Goal: Task Accomplishment & Management: Manage account settings

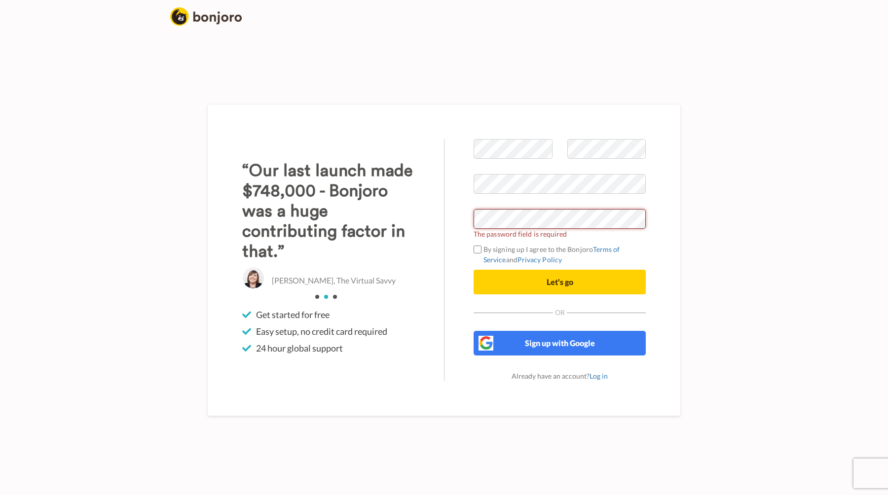
click at [474, 229] on div at bounding box center [474, 229] width 0 height 0
click at [529, 282] on button "Let's go" at bounding box center [560, 282] width 172 height 25
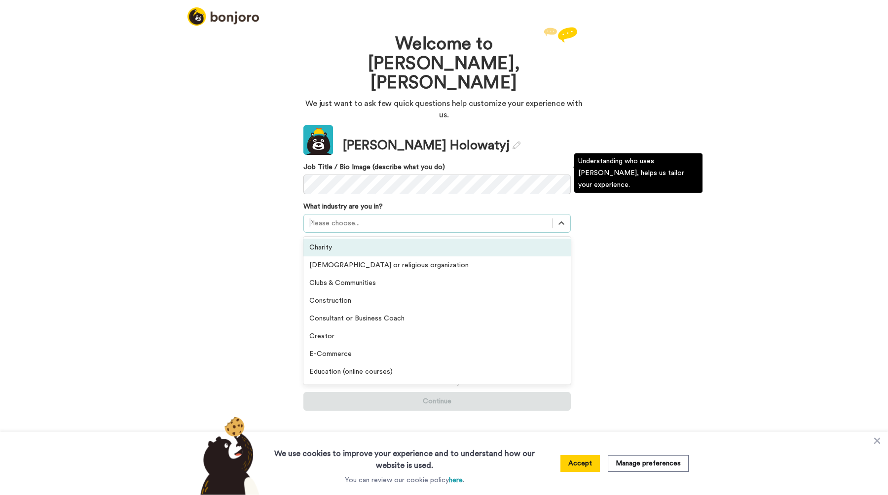
click at [404, 216] on div "Please choose..." at bounding box center [428, 224] width 248 height 16
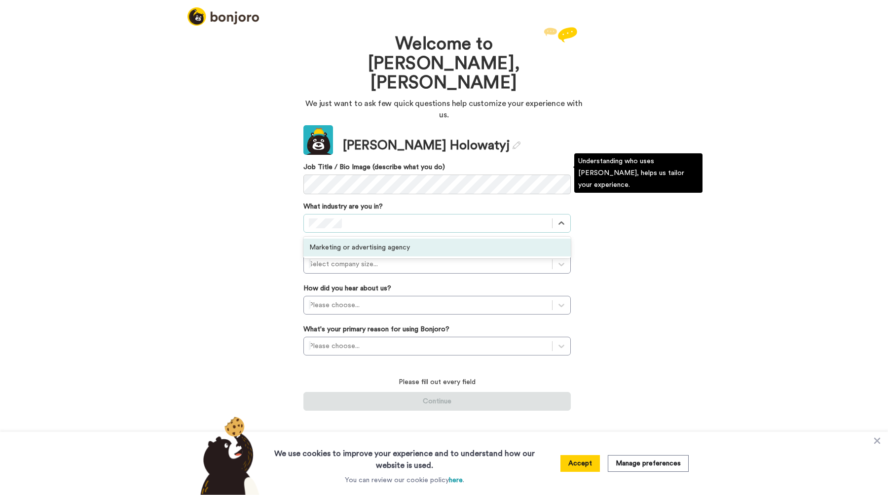
click at [385, 239] on div "Marketing or advertising agency" at bounding box center [436, 248] width 267 height 18
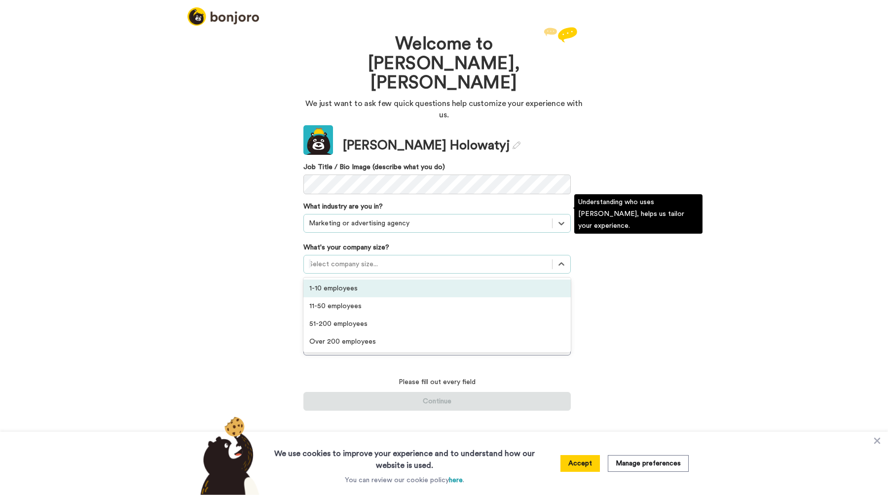
click at [381, 258] on div at bounding box center [428, 264] width 238 height 12
click at [367, 280] on div "1-10 employees" at bounding box center [436, 289] width 267 height 18
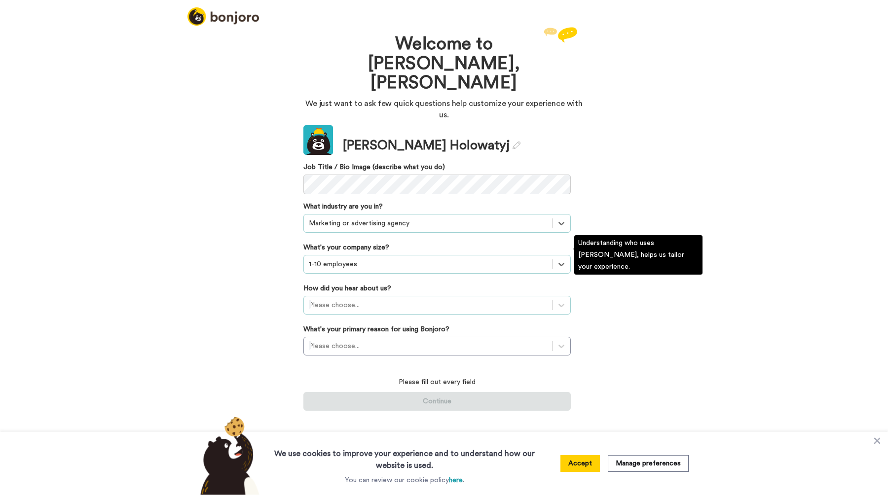
click at [382, 299] on div at bounding box center [428, 305] width 238 height 12
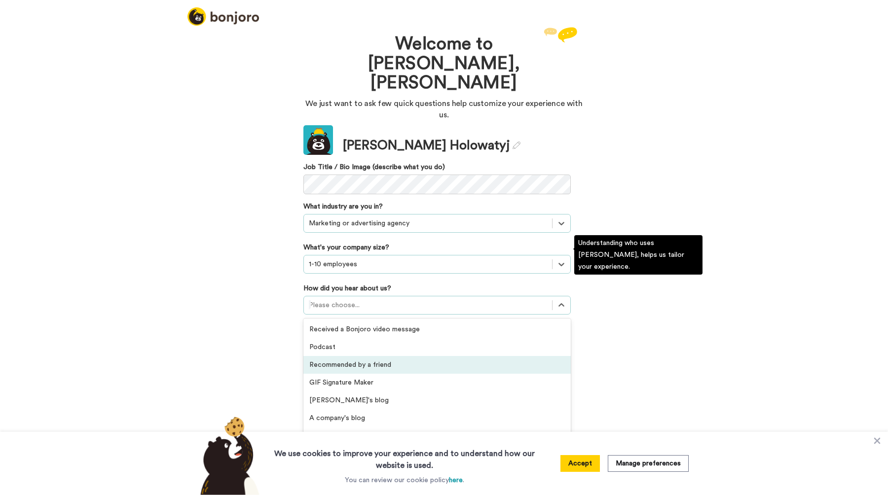
click at [407, 356] on div "Recommended by a friend" at bounding box center [436, 365] width 267 height 18
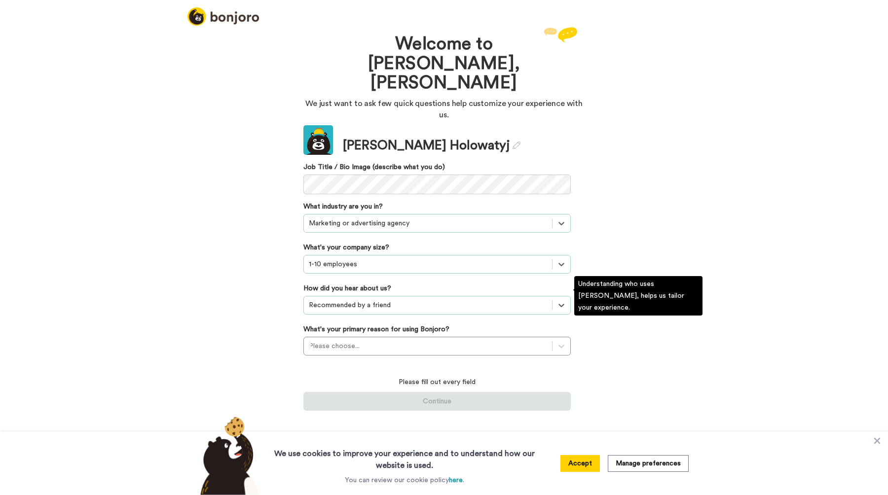
click at [408, 299] on div at bounding box center [428, 305] width 238 height 12
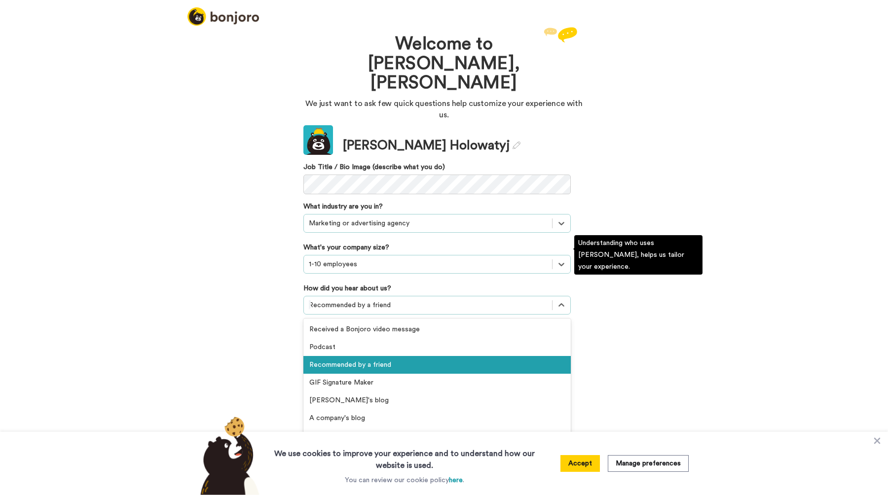
click at [389, 445] on div "Private group or community" at bounding box center [436, 454] width 267 height 18
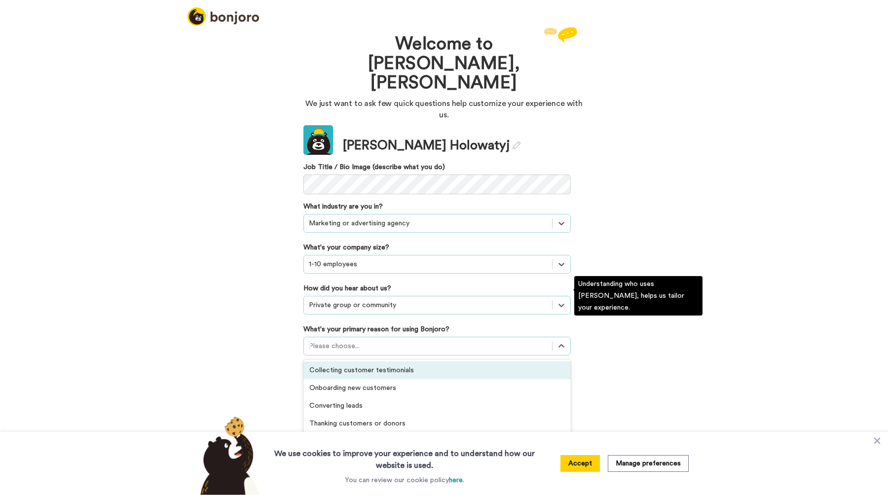
click at [401, 340] on div at bounding box center [428, 346] width 238 height 12
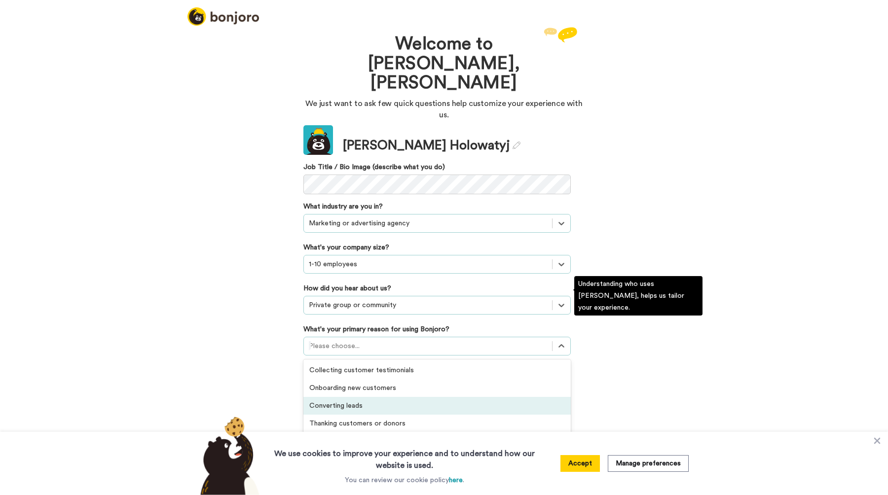
click at [390, 397] on div "Converting leads" at bounding box center [436, 406] width 267 height 18
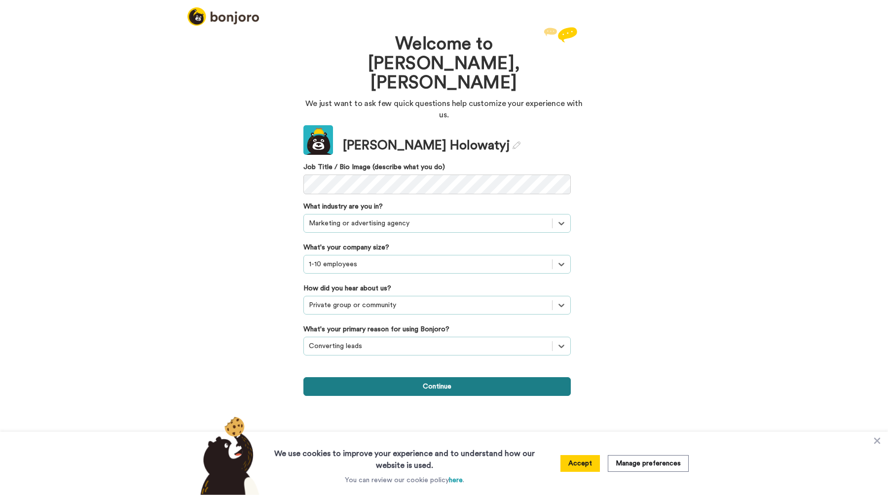
click at [425, 377] on button "Continue" at bounding box center [436, 386] width 267 height 19
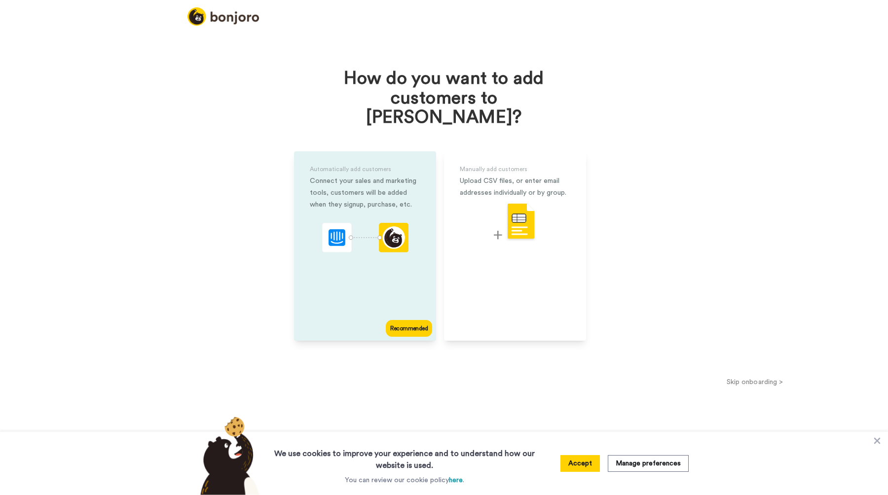
click at [380, 175] on div "Connect your sales and marketing tools, customers will be added when they signu…" at bounding box center [365, 193] width 110 height 36
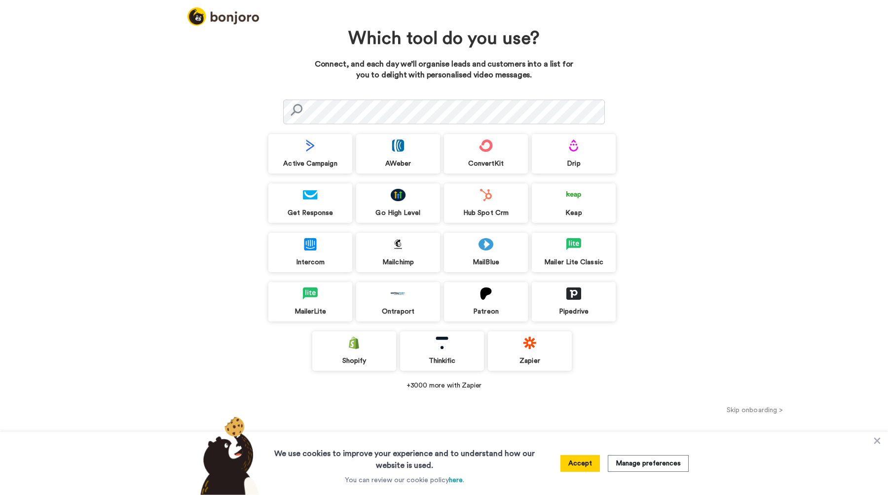
click at [488, 201] on img at bounding box center [485, 195] width 15 height 12
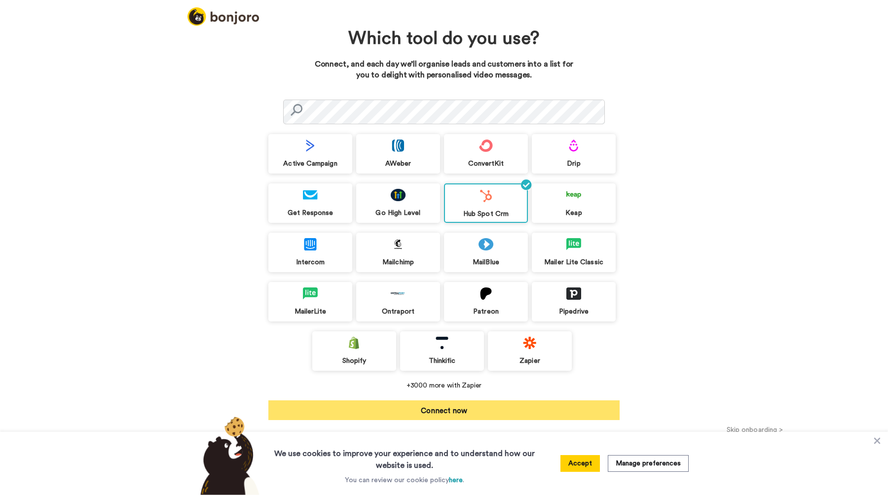
click at [454, 411] on button "Connect now" at bounding box center [443, 411] width 351 height 20
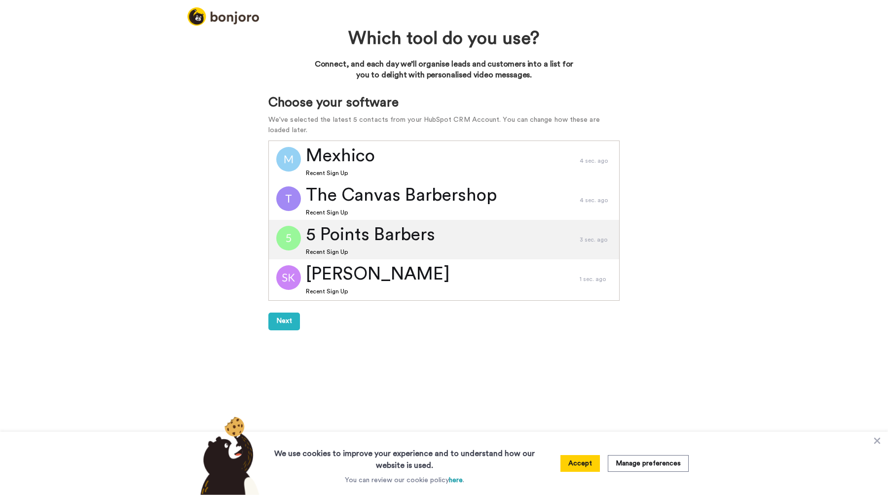
click at [378, 239] on span "5 Points Barbers" at bounding box center [370, 234] width 129 height 25
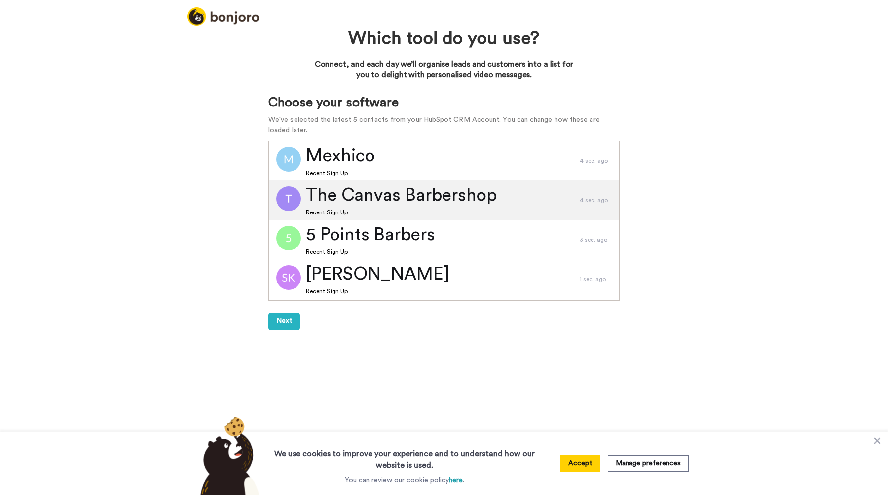
click at [409, 191] on span "The Canvas Barbershop" at bounding box center [401, 195] width 191 height 25
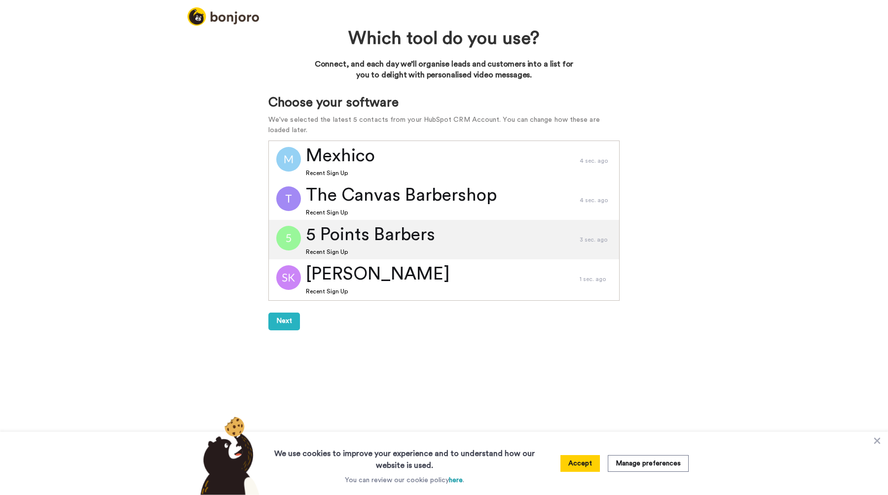
click at [397, 245] on span "5 Points Barbers" at bounding box center [370, 234] width 129 height 25
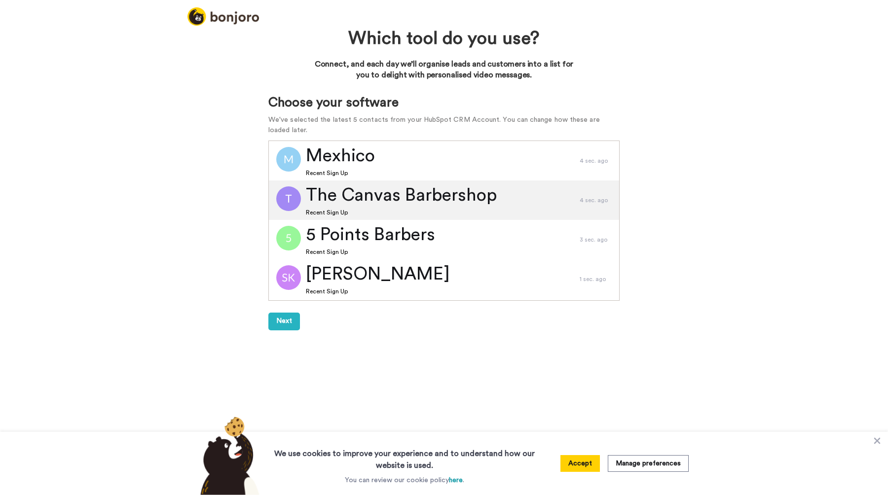
click at [403, 201] on span "The Canvas Barbershop" at bounding box center [401, 195] width 191 height 25
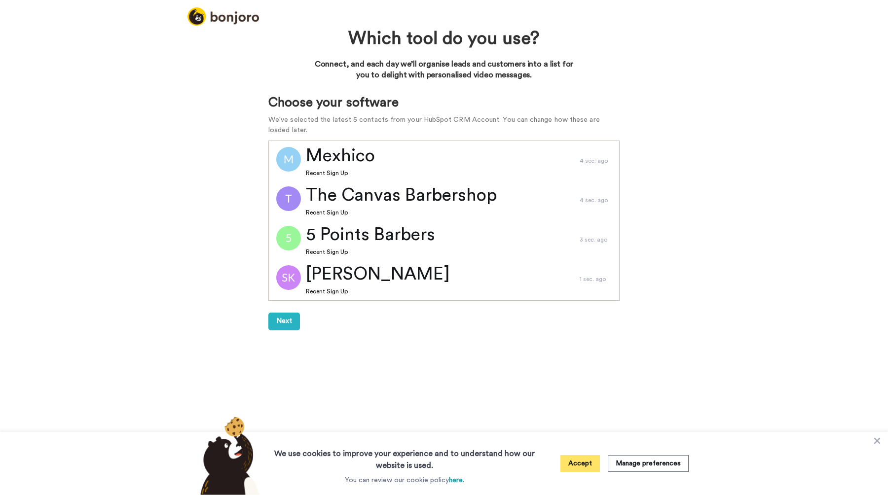
click at [576, 462] on button "Accept" at bounding box center [579, 463] width 39 height 17
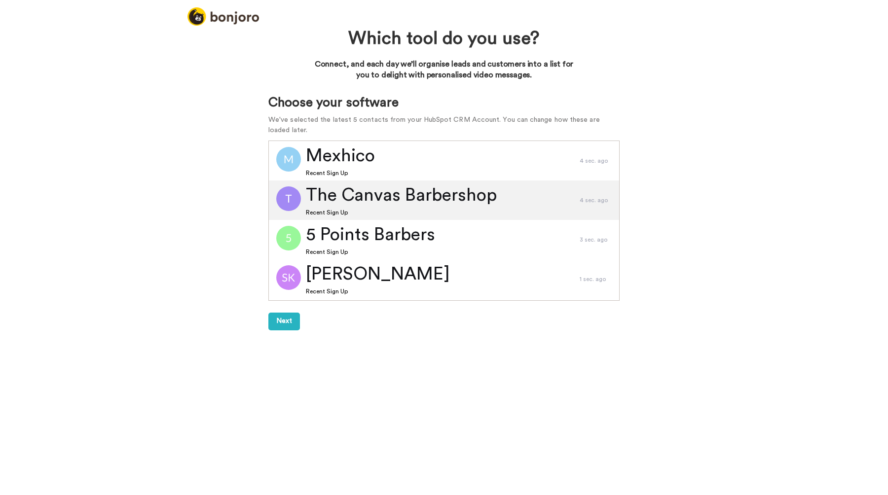
click at [392, 200] on span "The Canvas Barbershop" at bounding box center [401, 195] width 191 height 25
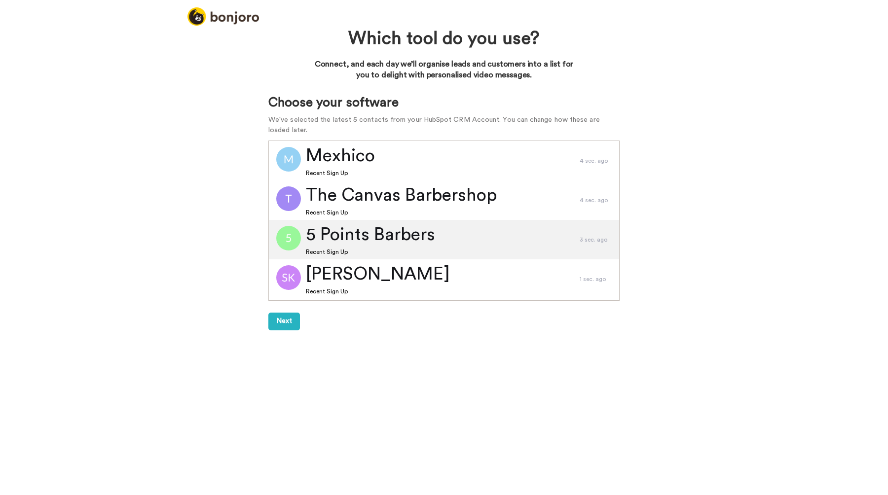
click at [385, 239] on span "5 Points Barbers" at bounding box center [370, 234] width 129 height 25
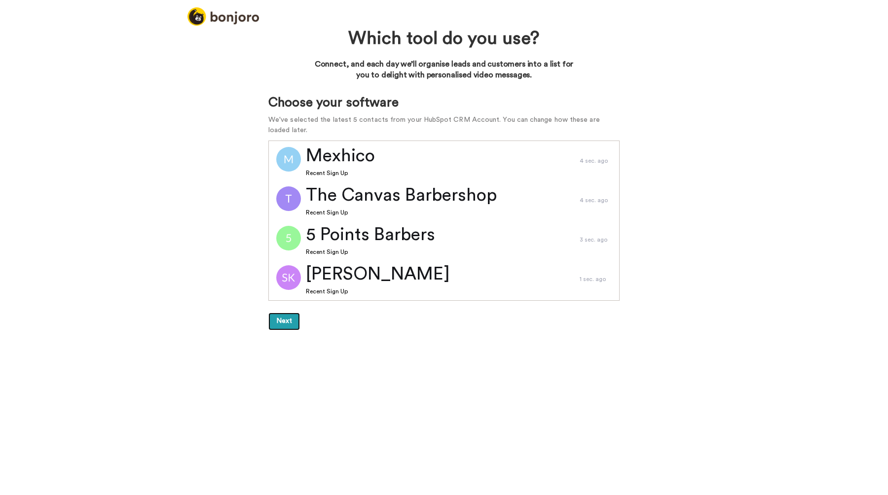
click at [283, 325] on button "Next" at bounding box center [284, 322] width 32 height 18
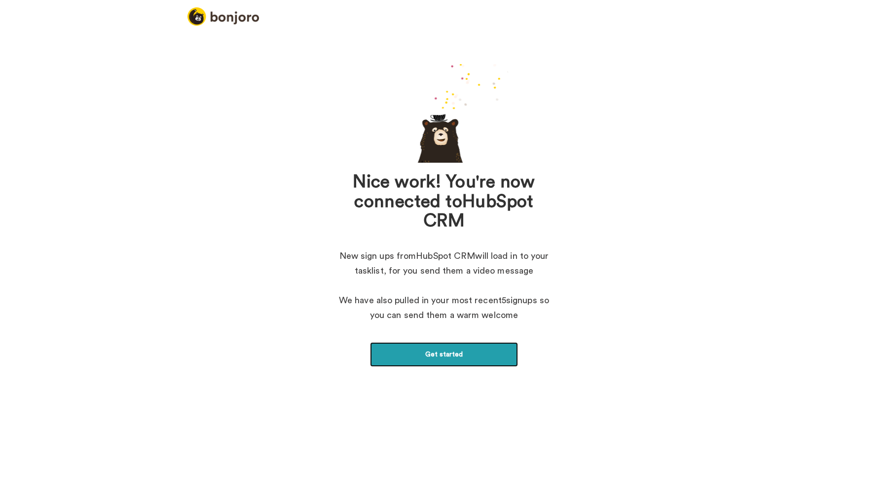
click at [445, 354] on link "Get started" at bounding box center [444, 354] width 148 height 25
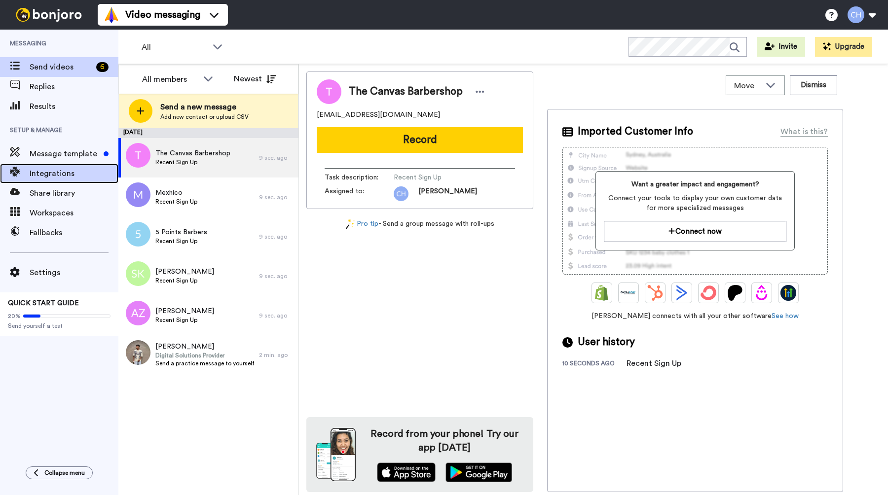
click at [78, 171] on span "Integrations" at bounding box center [74, 174] width 89 height 12
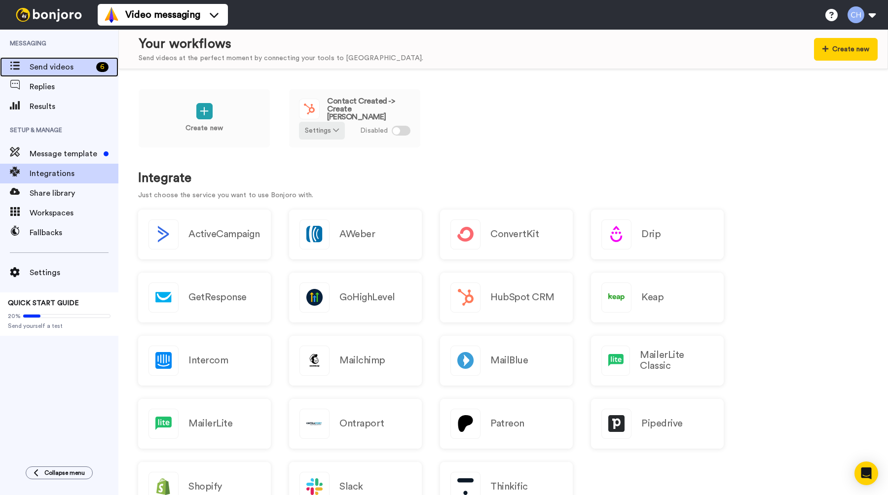
click at [83, 69] on span "Send videos" at bounding box center [61, 67] width 63 height 12
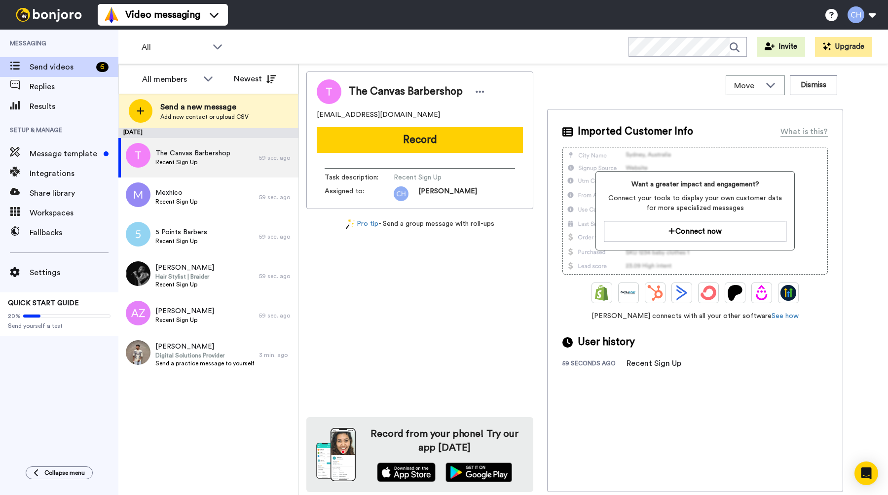
click at [485, 226] on div "Pro tip - Send a group message with roll-ups" at bounding box center [419, 224] width 227 height 10
click at [49, 156] on span "Message template" at bounding box center [65, 154] width 70 height 12
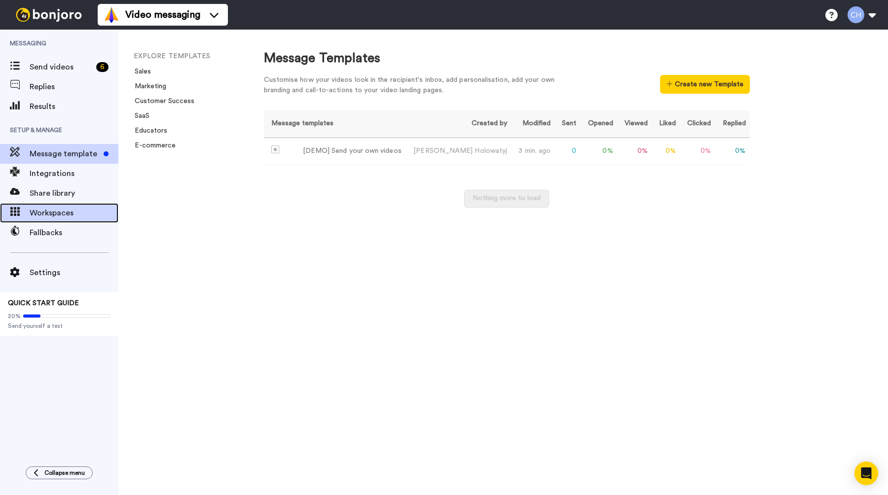
click at [50, 213] on span "Workspaces" at bounding box center [74, 213] width 89 height 12
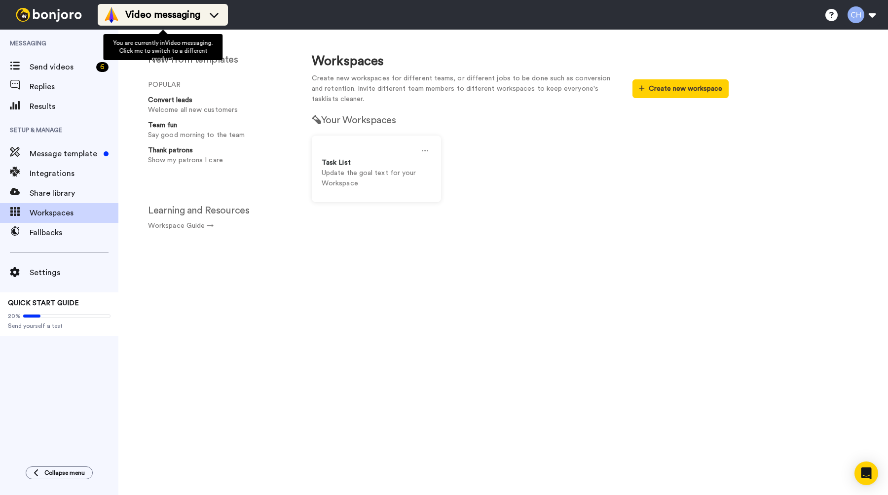
click at [220, 19] on icon at bounding box center [214, 15] width 16 height 10
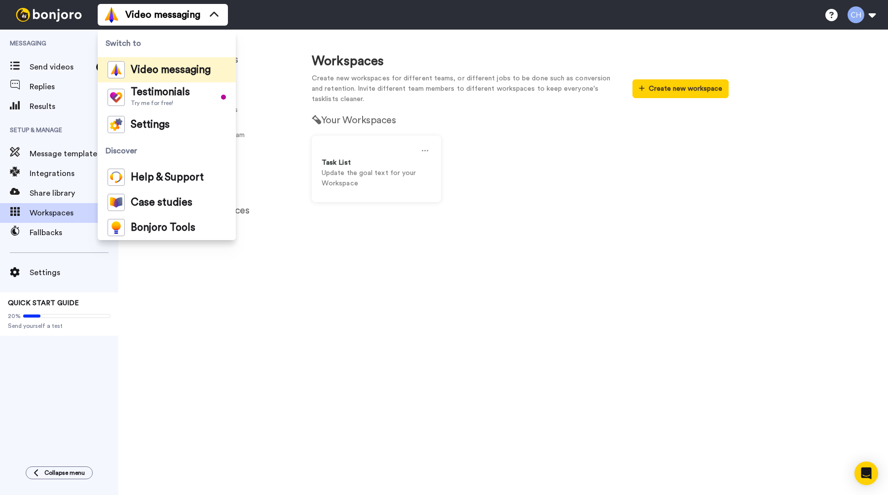
click at [278, 19] on div "Video messaging Switch to Video messaging Testimonials Try me for free! Setting…" at bounding box center [493, 15] width 790 height 30
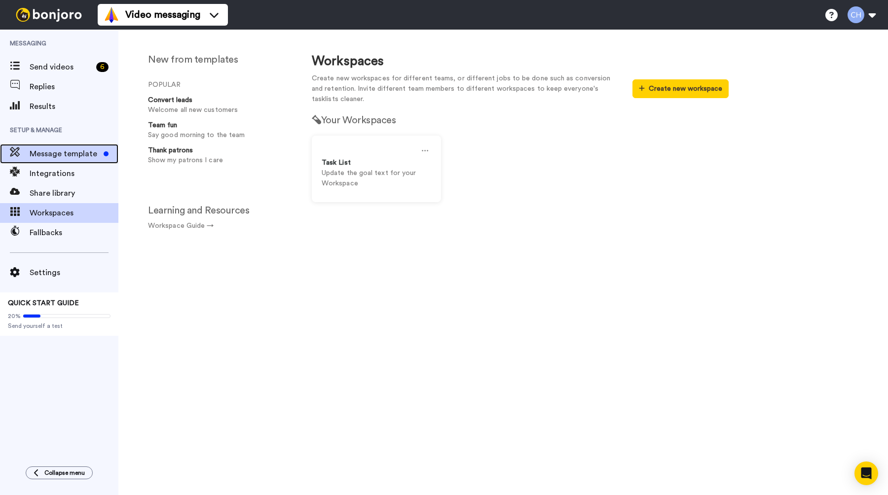
click at [56, 153] on span "Message template" at bounding box center [65, 154] width 70 height 12
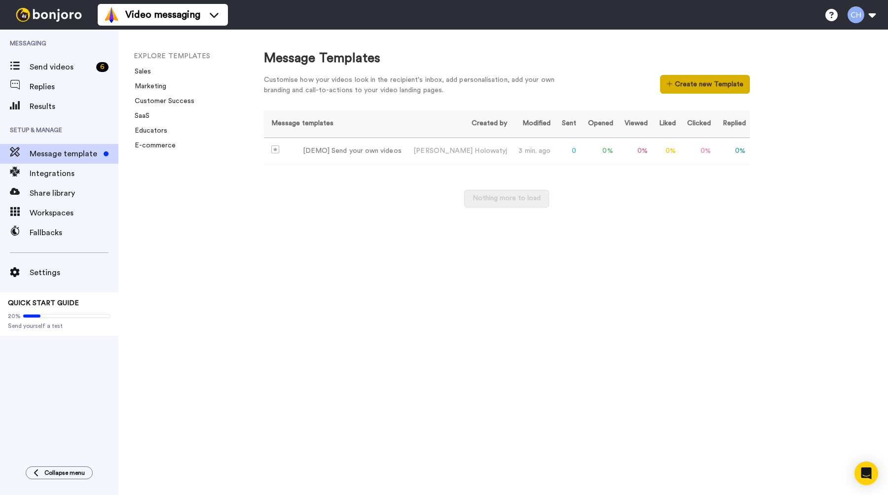
click at [687, 84] on button "Create new Template" at bounding box center [704, 84] width 89 height 19
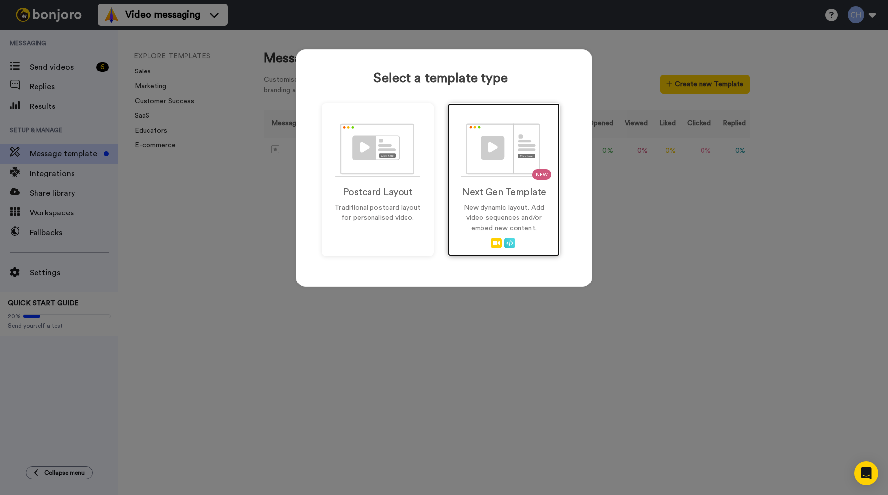
click at [488, 149] on img at bounding box center [504, 150] width 87 height 54
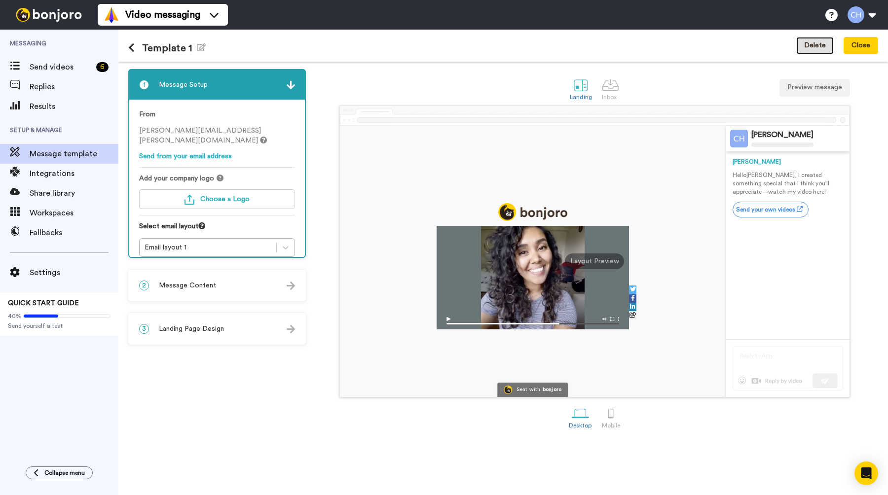
click at [817, 47] on button "Delete" at bounding box center [814, 46] width 37 height 18
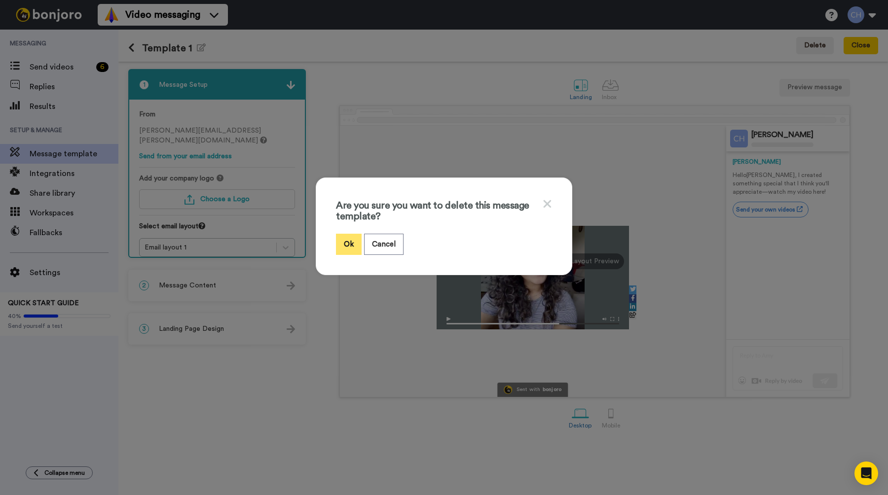
click at [343, 243] on button "Ok" at bounding box center [349, 244] width 26 height 21
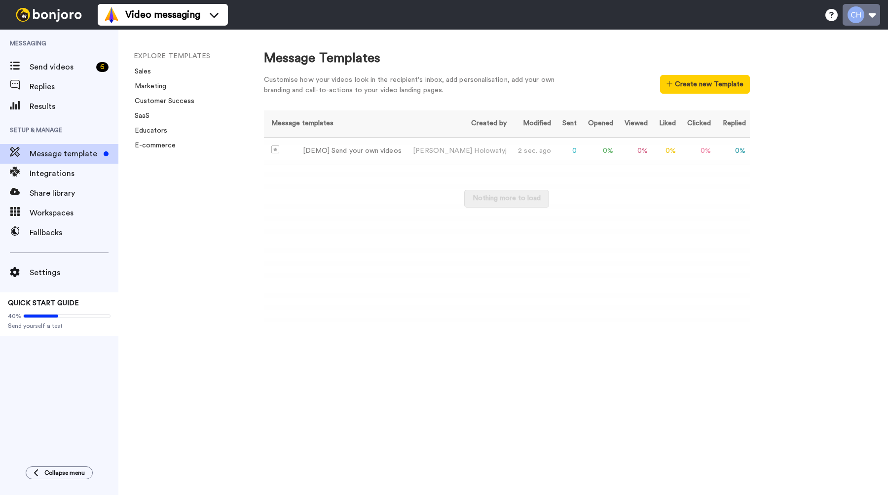
click at [859, 19] on button at bounding box center [861, 15] width 37 height 22
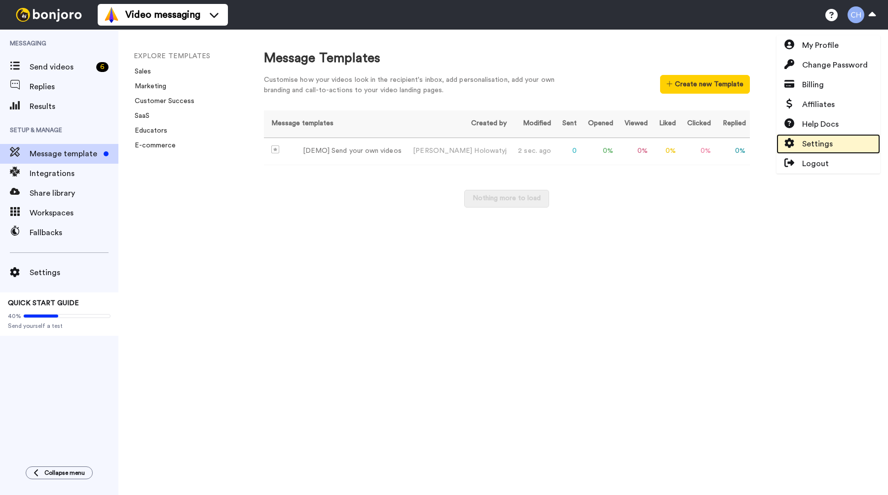
click at [829, 146] on span "Settings" at bounding box center [817, 144] width 31 height 12
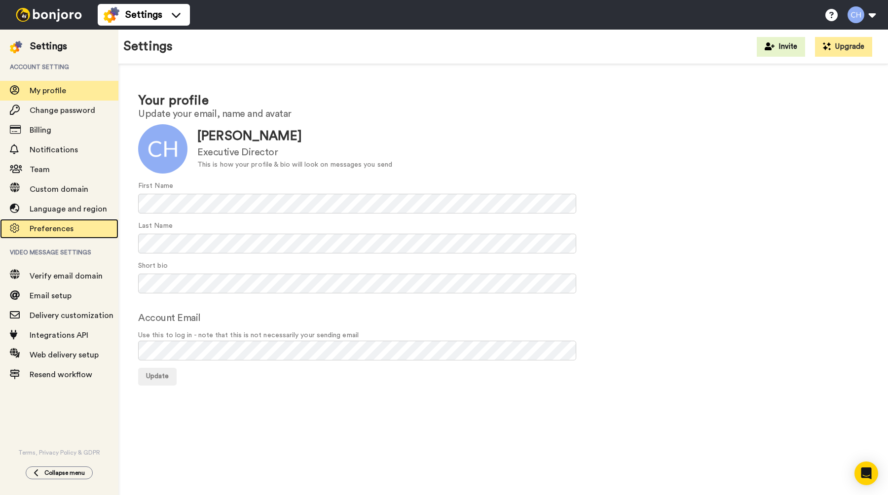
click at [65, 225] on span "Preferences" at bounding box center [52, 229] width 44 height 8
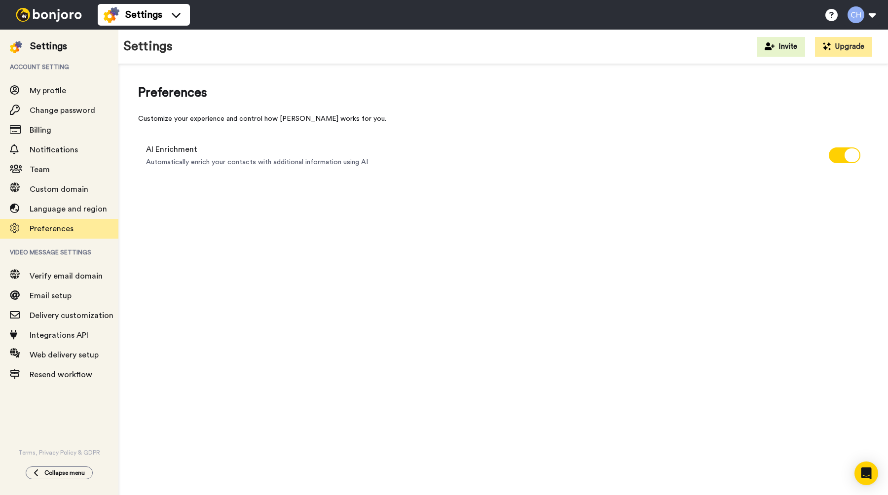
click at [30, 10] on img at bounding box center [49, 15] width 74 height 14
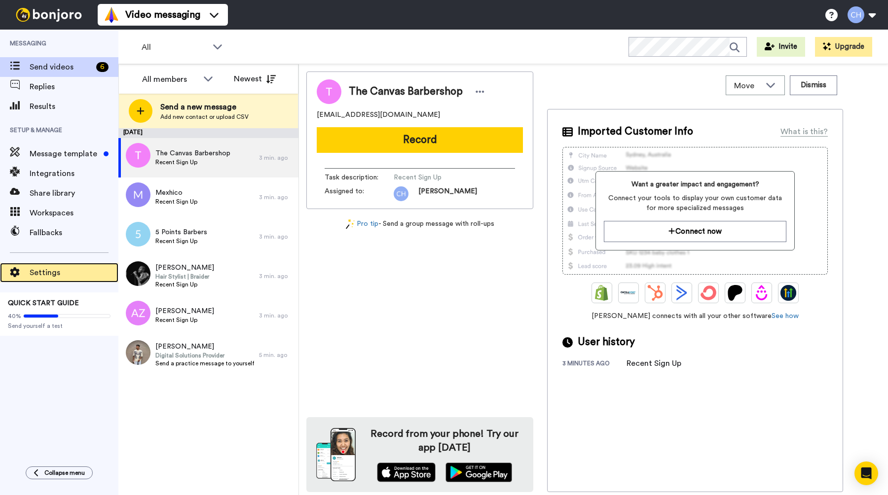
click at [59, 269] on span "Settings" at bounding box center [74, 273] width 89 height 12
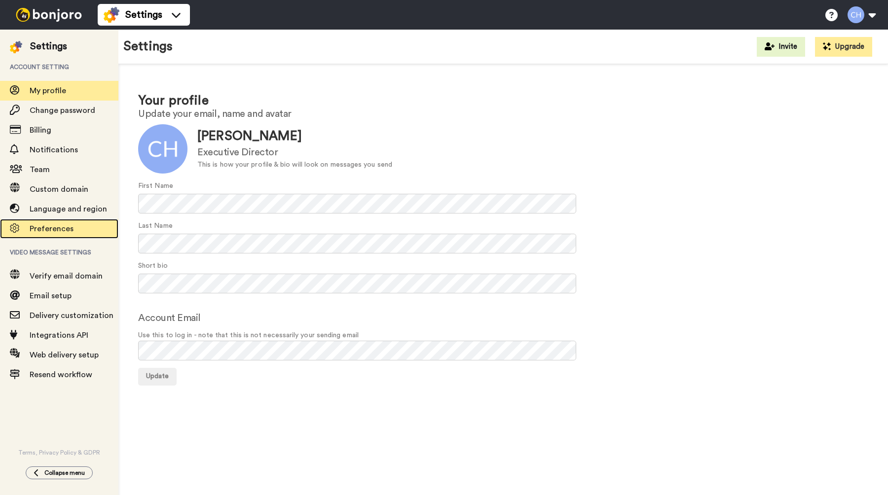
click at [53, 225] on span "Preferences" at bounding box center [52, 229] width 44 height 8
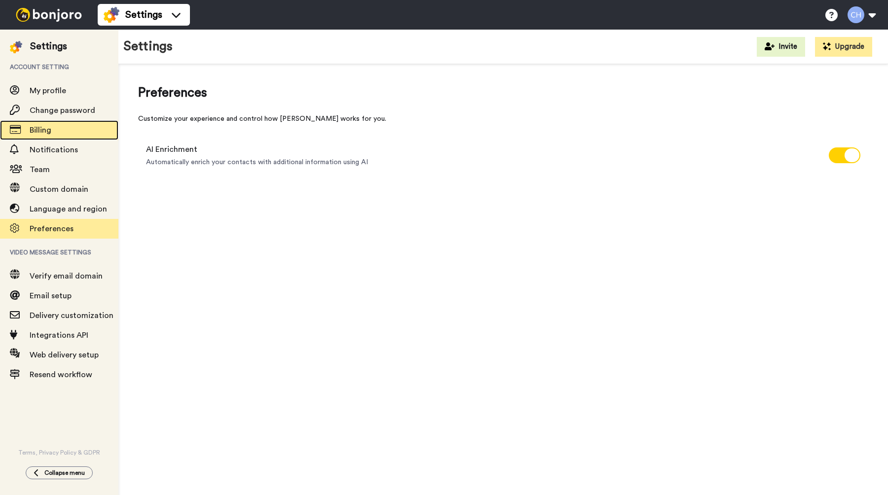
click at [53, 132] on span "Billing" at bounding box center [74, 130] width 89 height 12
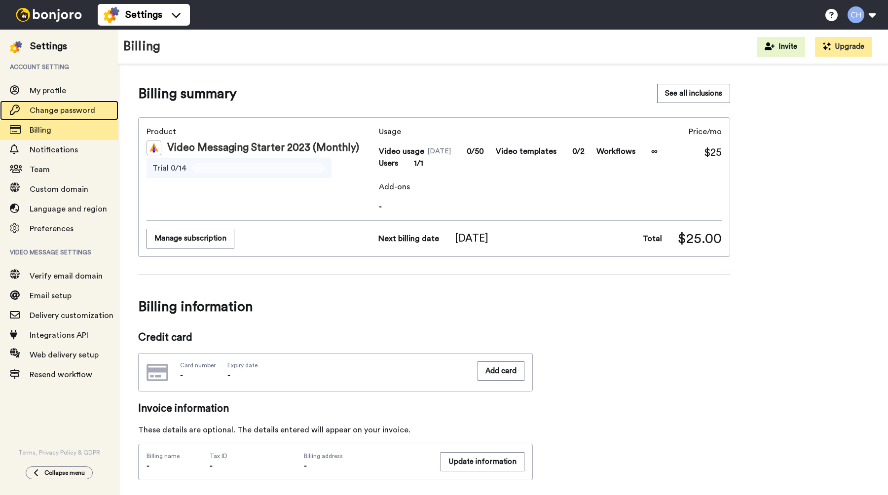
click at [64, 111] on span "Change password" at bounding box center [63, 111] width 66 height 8
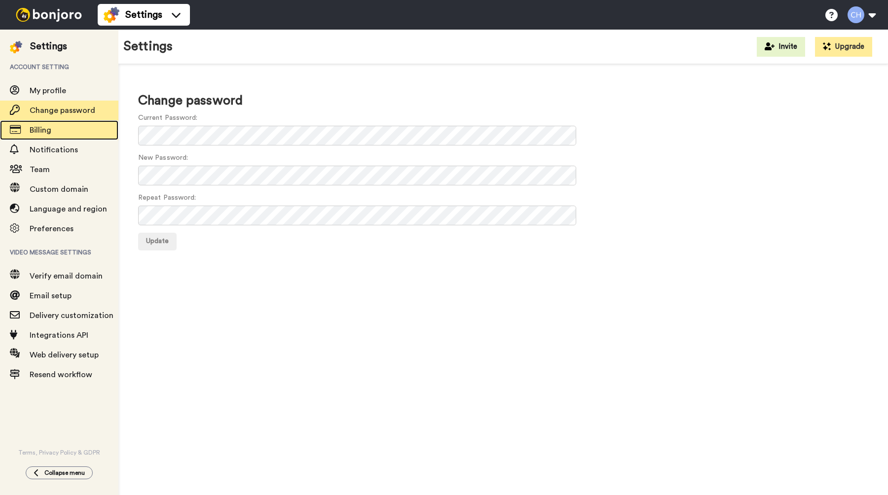
click at [66, 134] on span "Billing" at bounding box center [74, 130] width 89 height 12
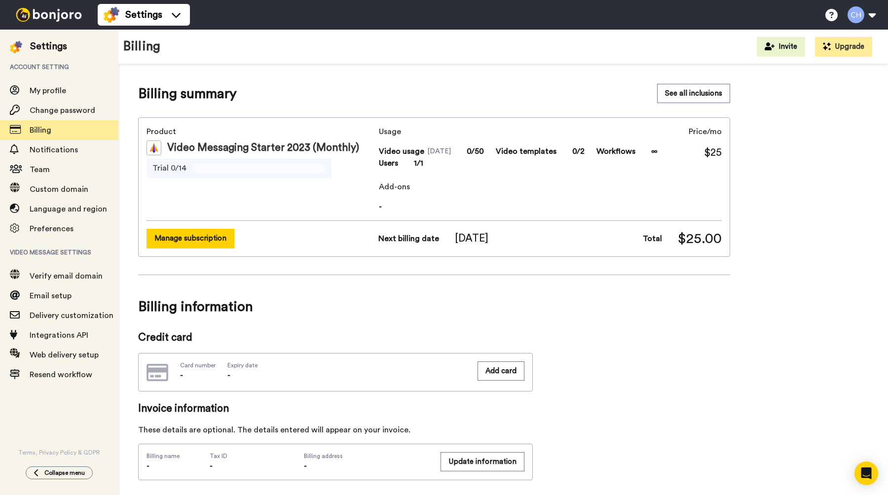
click at [194, 241] on button "Manage subscription" at bounding box center [191, 238] width 88 height 19
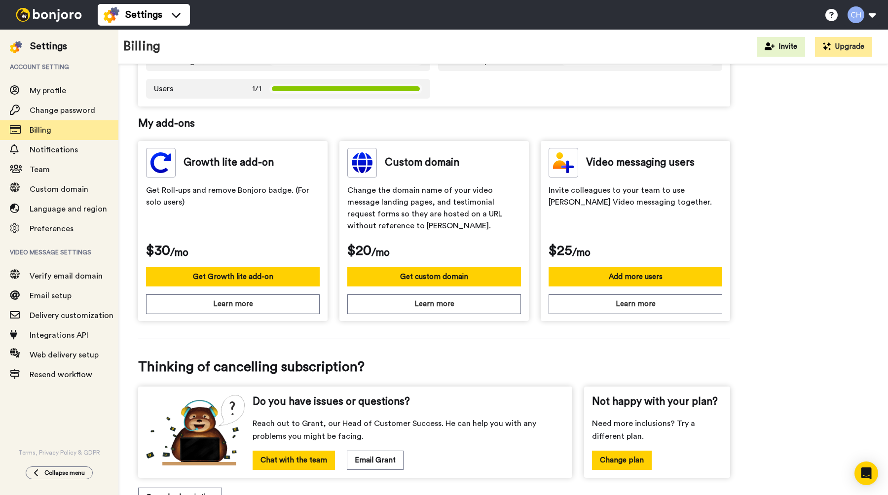
scroll to position [281, 0]
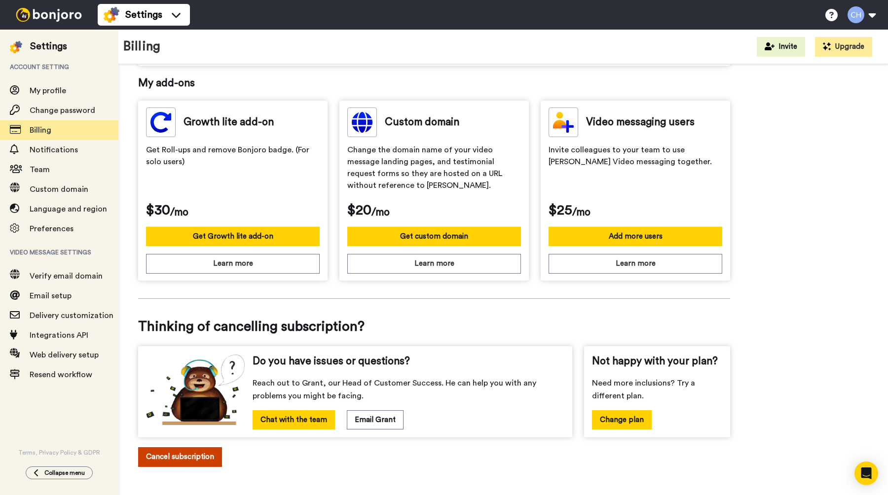
click at [188, 452] on button "Cancel subscription" at bounding box center [180, 456] width 84 height 19
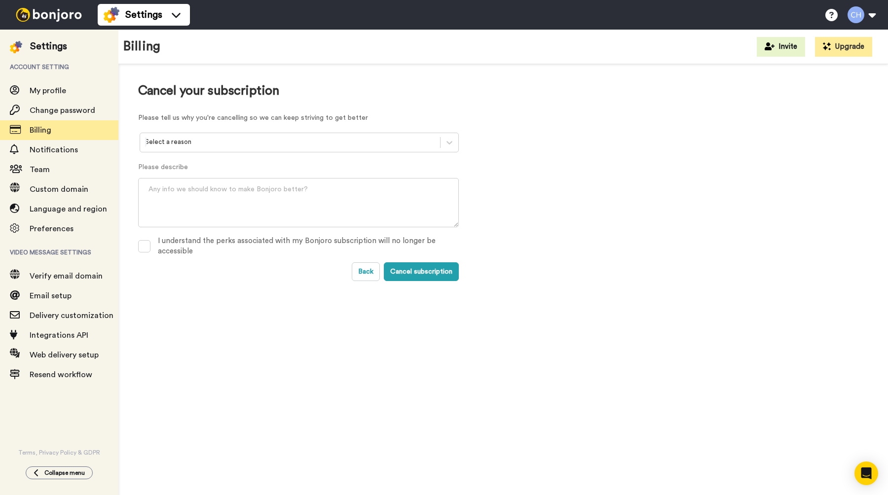
click at [227, 143] on div at bounding box center [290, 142] width 290 height 11
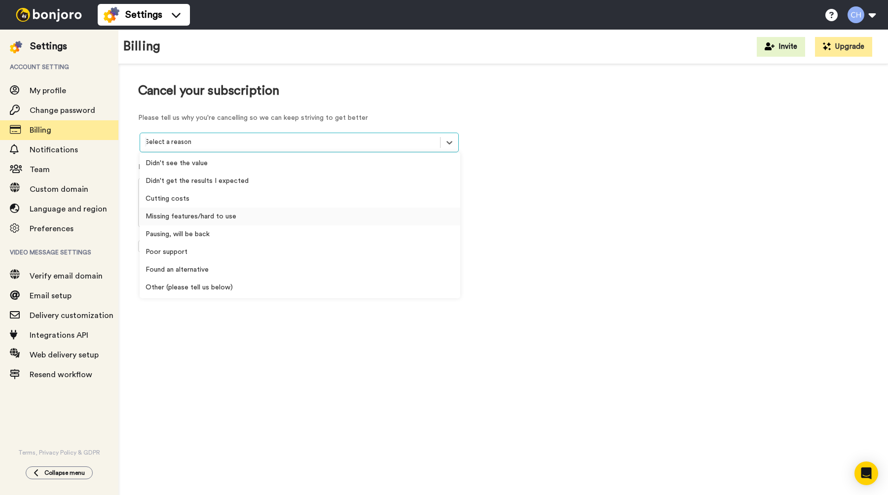
click at [207, 216] on div "Missing features/hard to use" at bounding box center [300, 217] width 321 height 18
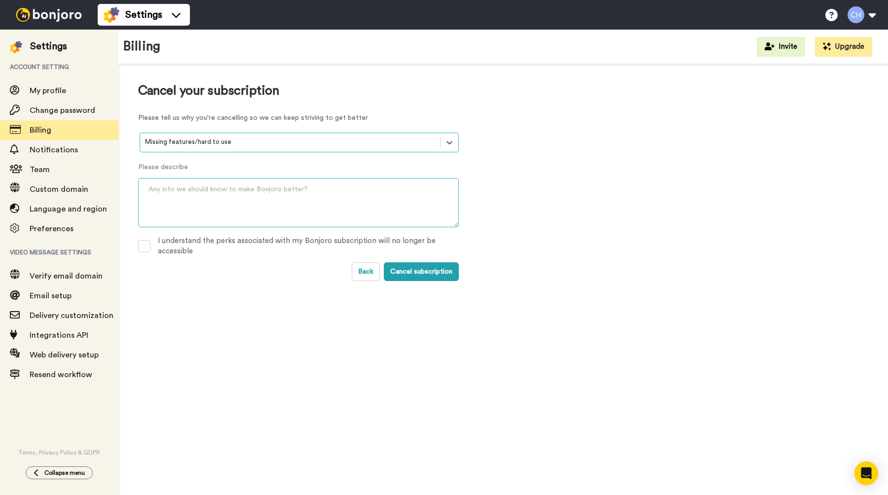
click at [223, 195] on textarea at bounding box center [298, 202] width 321 height 49
type textarea "No AI video integration (I want to create a video template and have my voice/vi…"
click at [145, 244] on span at bounding box center [144, 246] width 12 height 12
click at [419, 267] on button "Cancel subscription" at bounding box center [421, 271] width 75 height 19
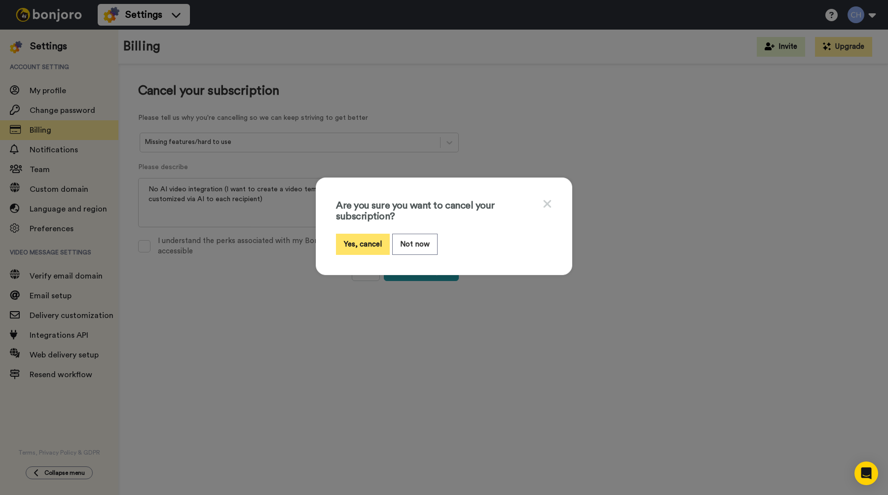
click at [371, 240] on button "Yes, cancel" at bounding box center [363, 244] width 54 height 21
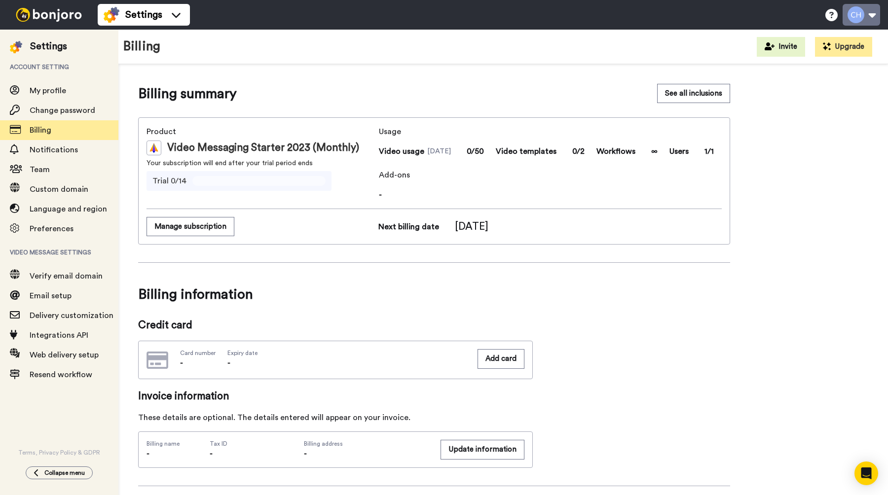
click at [868, 17] on button at bounding box center [861, 15] width 37 height 22
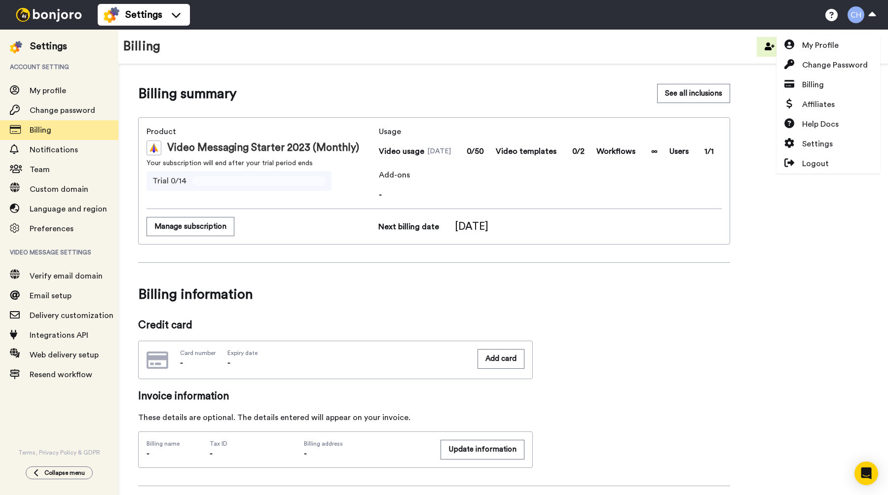
click at [778, 366] on div "Billing summary See all inclusions Product Video Messaging Starter 2023 (Monthl…" at bounding box center [503, 344] width 730 height 520
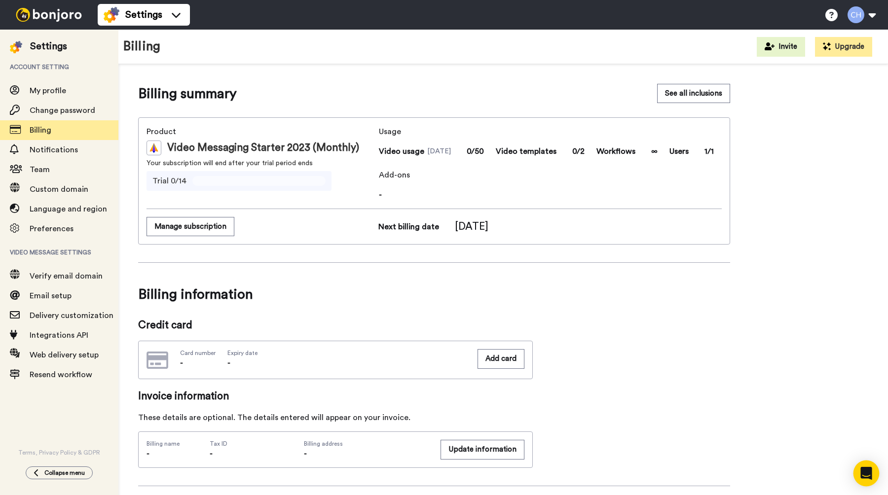
click at [867, 473] on icon "Open Intercom Messenger" at bounding box center [865, 473] width 11 height 13
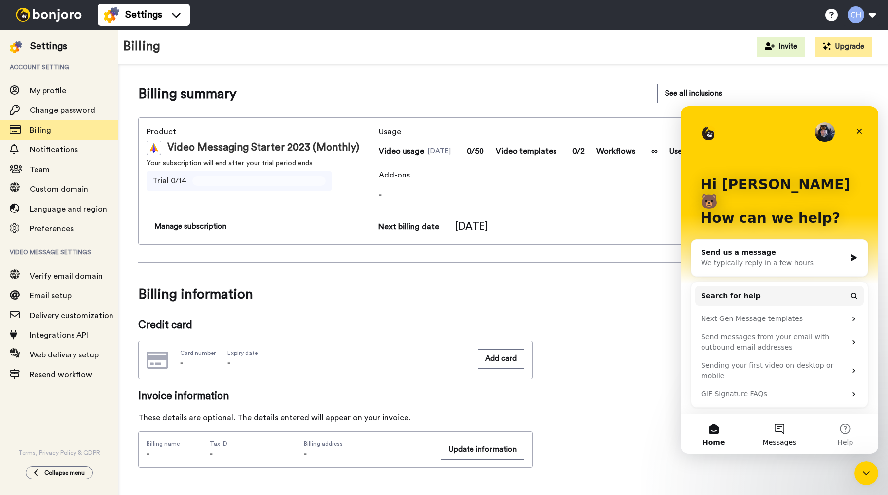
click at [774, 437] on button "Messages" at bounding box center [779, 433] width 66 height 39
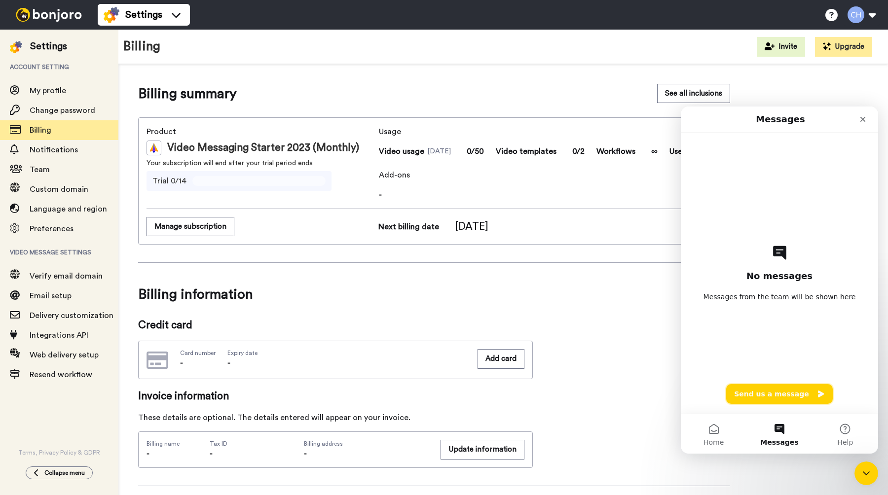
click at [808, 397] on button "Send us a message" at bounding box center [779, 394] width 107 height 20
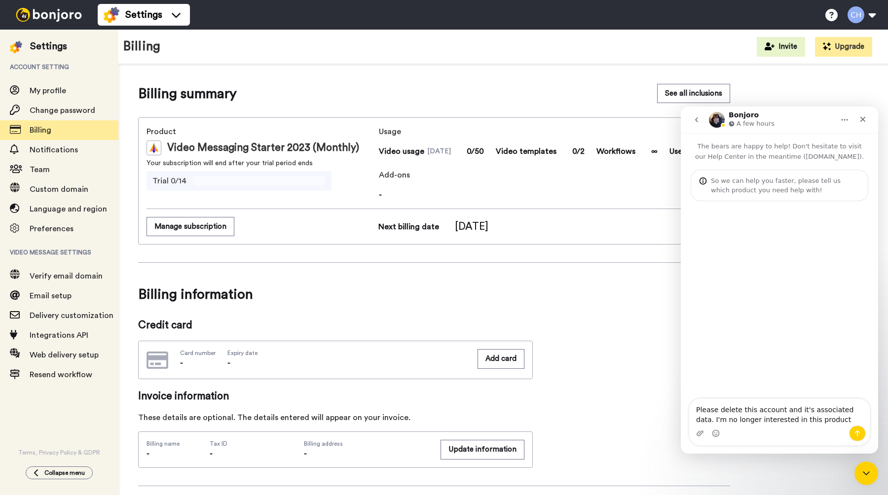
type textarea "Please delete this account and it's associated data. I'm no longer interested i…"
click at [856, 435] on icon "Send a message…" at bounding box center [857, 434] width 8 height 8
